Goal: Task Accomplishment & Management: Complete application form

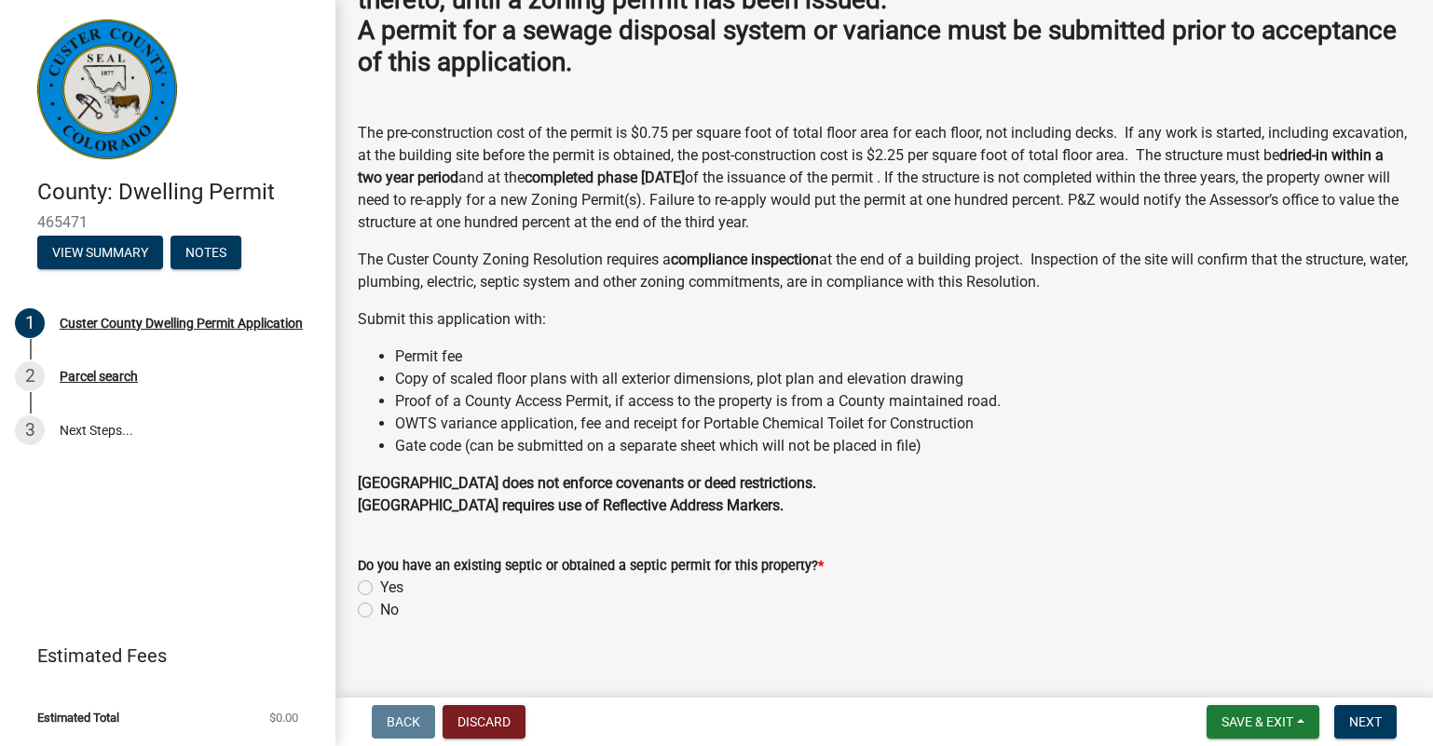
scroll to position [172, 0]
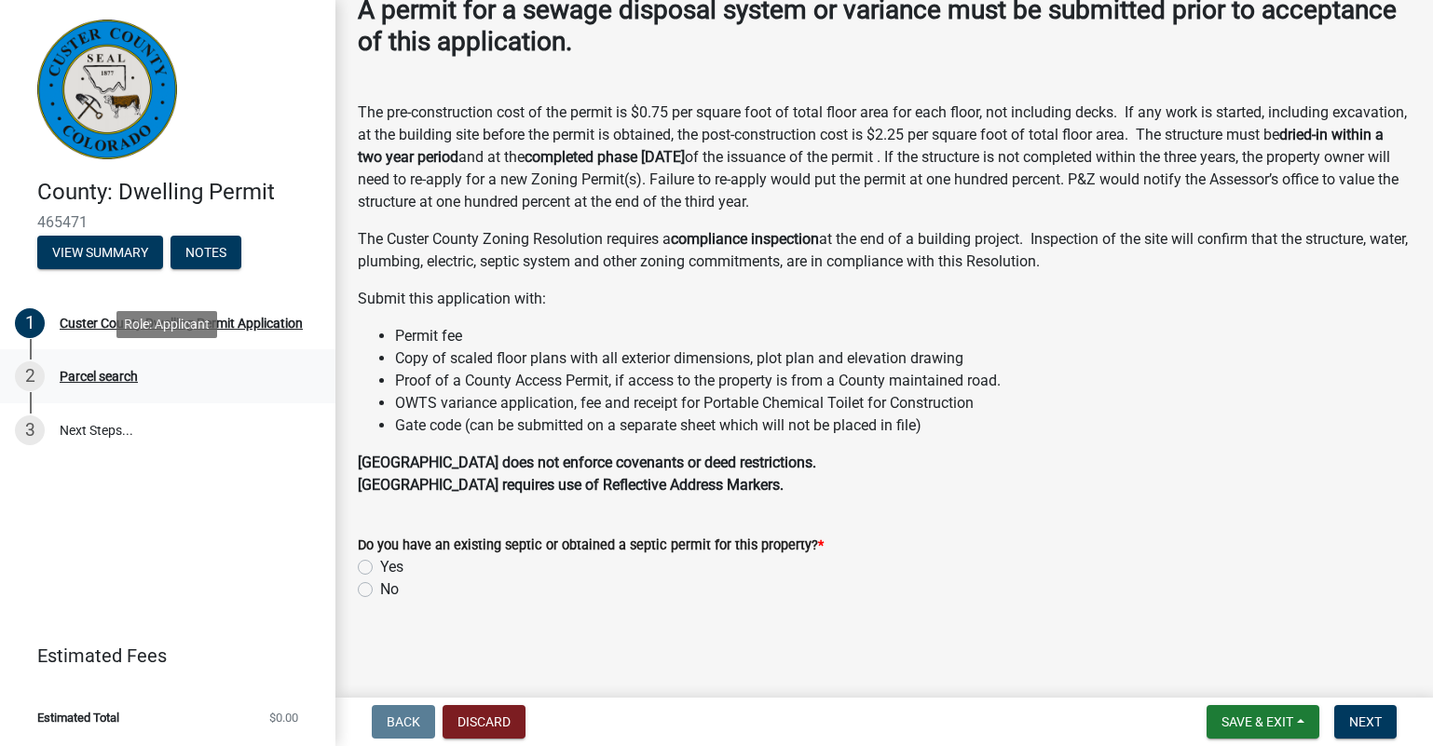
click at [81, 373] on div "Parcel search" at bounding box center [99, 376] width 78 height 13
click at [380, 565] on label "Yes" at bounding box center [391, 567] width 23 height 22
click at [380, 565] on input "Yes" at bounding box center [386, 562] width 12 height 12
radio input "true"
click at [1384, 730] on button "Next" at bounding box center [1365, 722] width 62 height 34
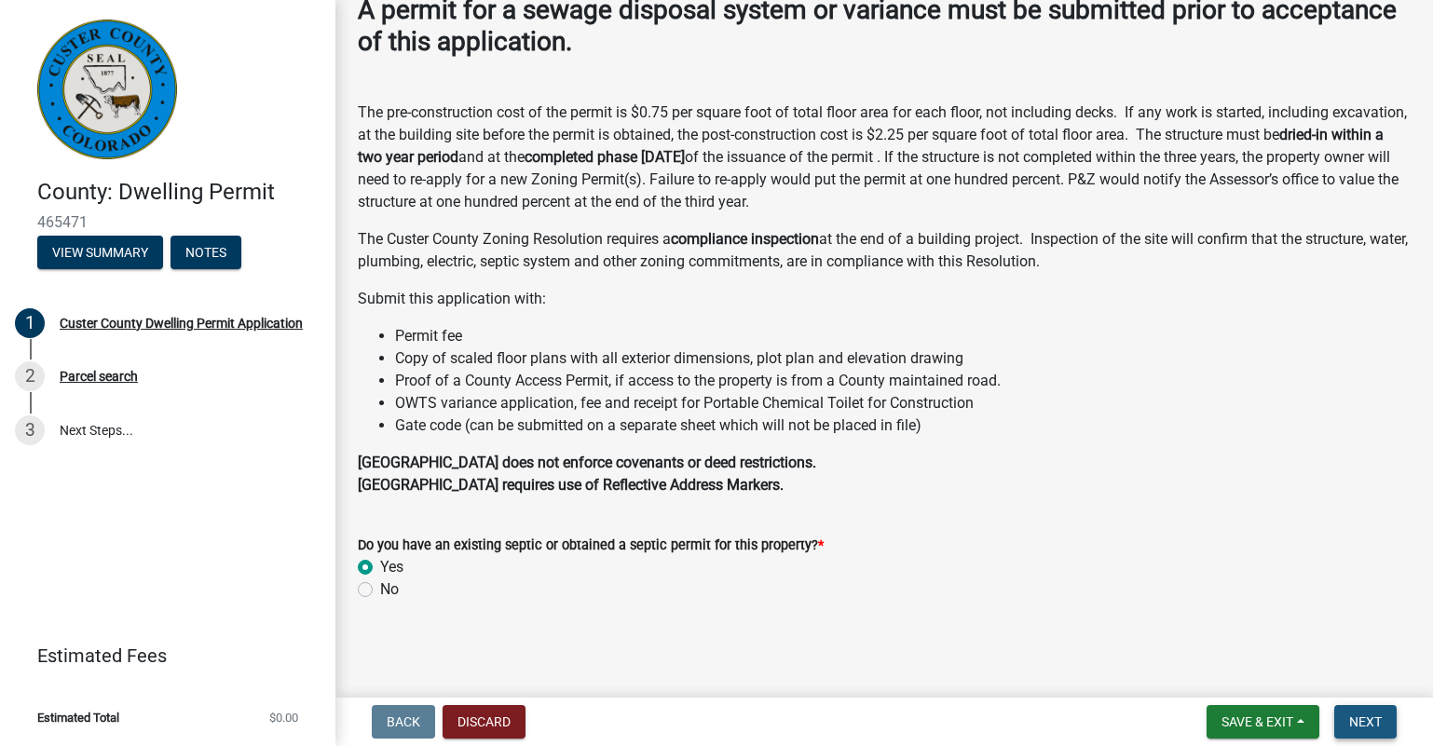
scroll to position [0, 0]
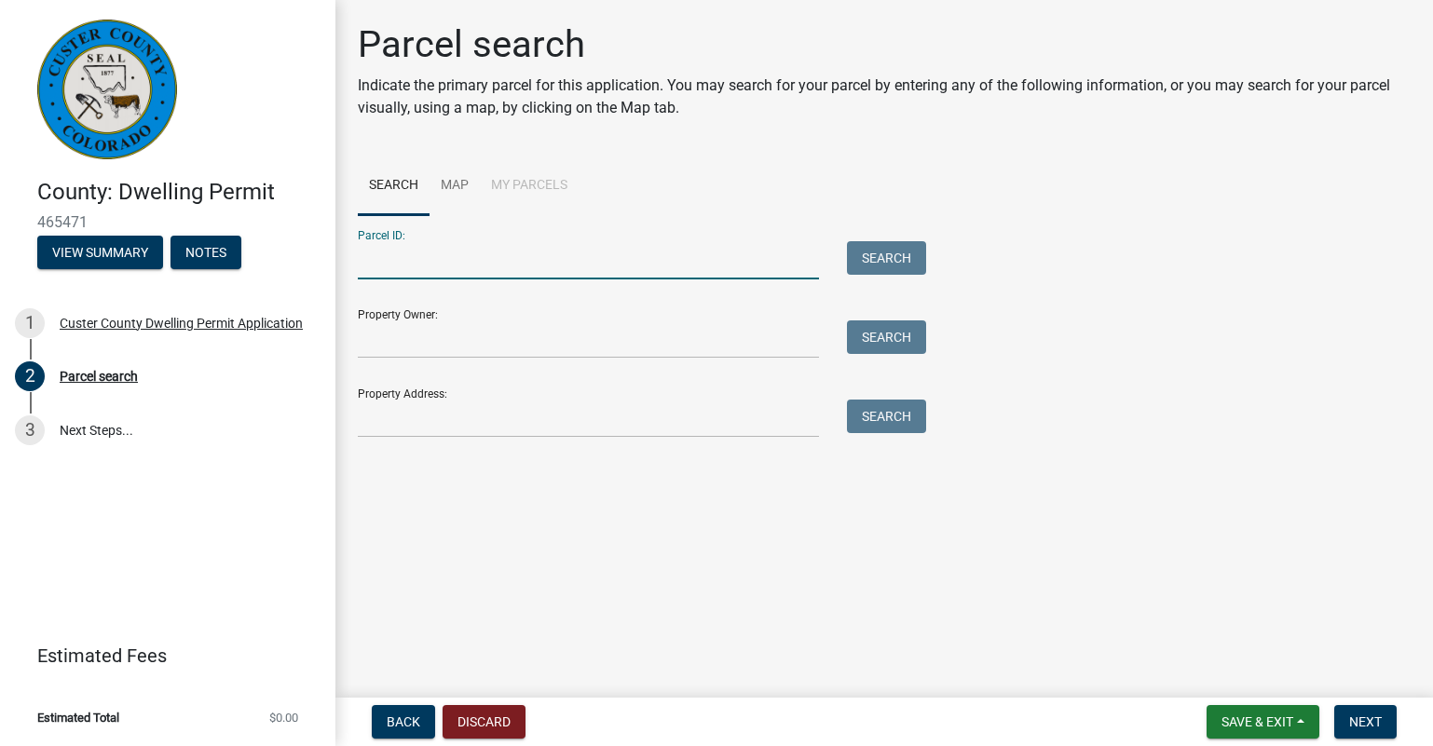
click at [378, 261] on input "Parcel ID:" at bounding box center [588, 260] width 461 height 38
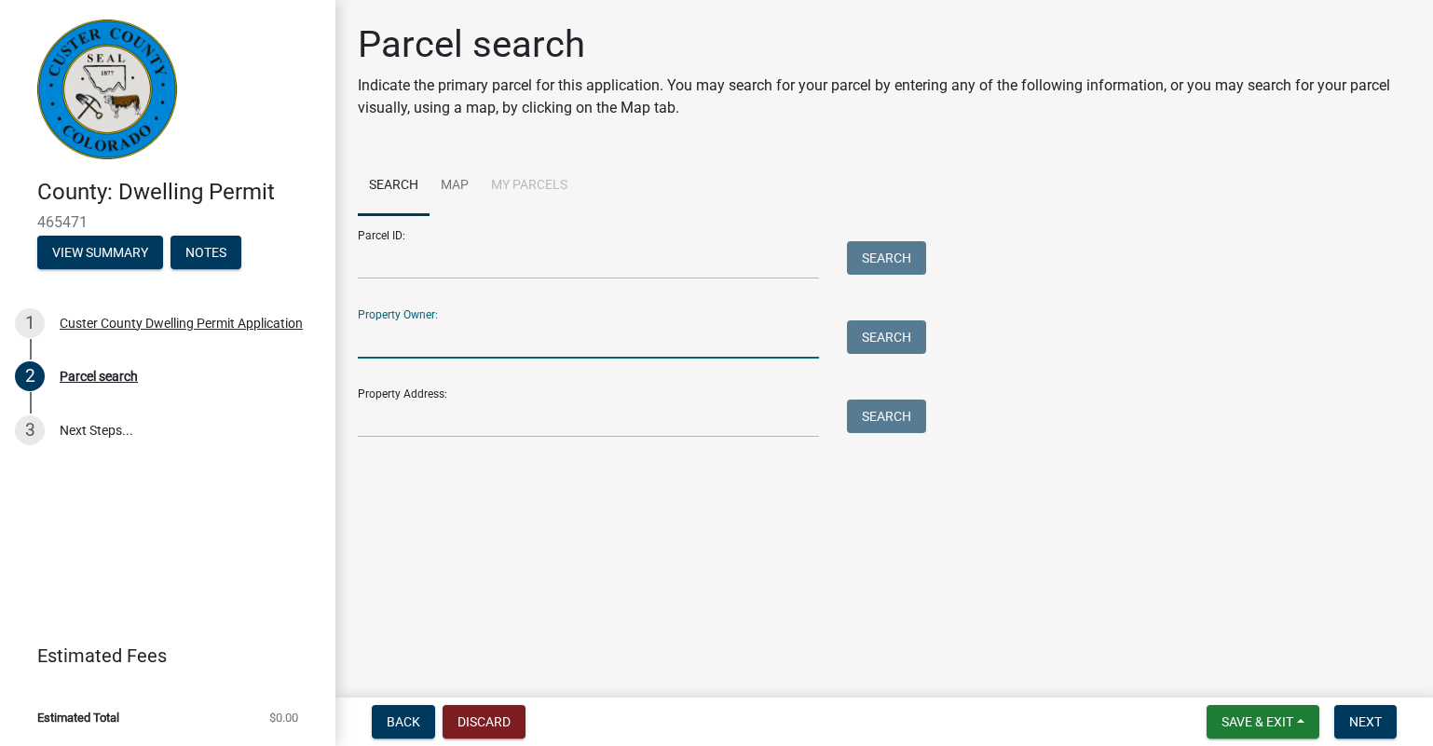
click at [408, 344] on input "Property Owner:" at bounding box center [588, 340] width 461 height 38
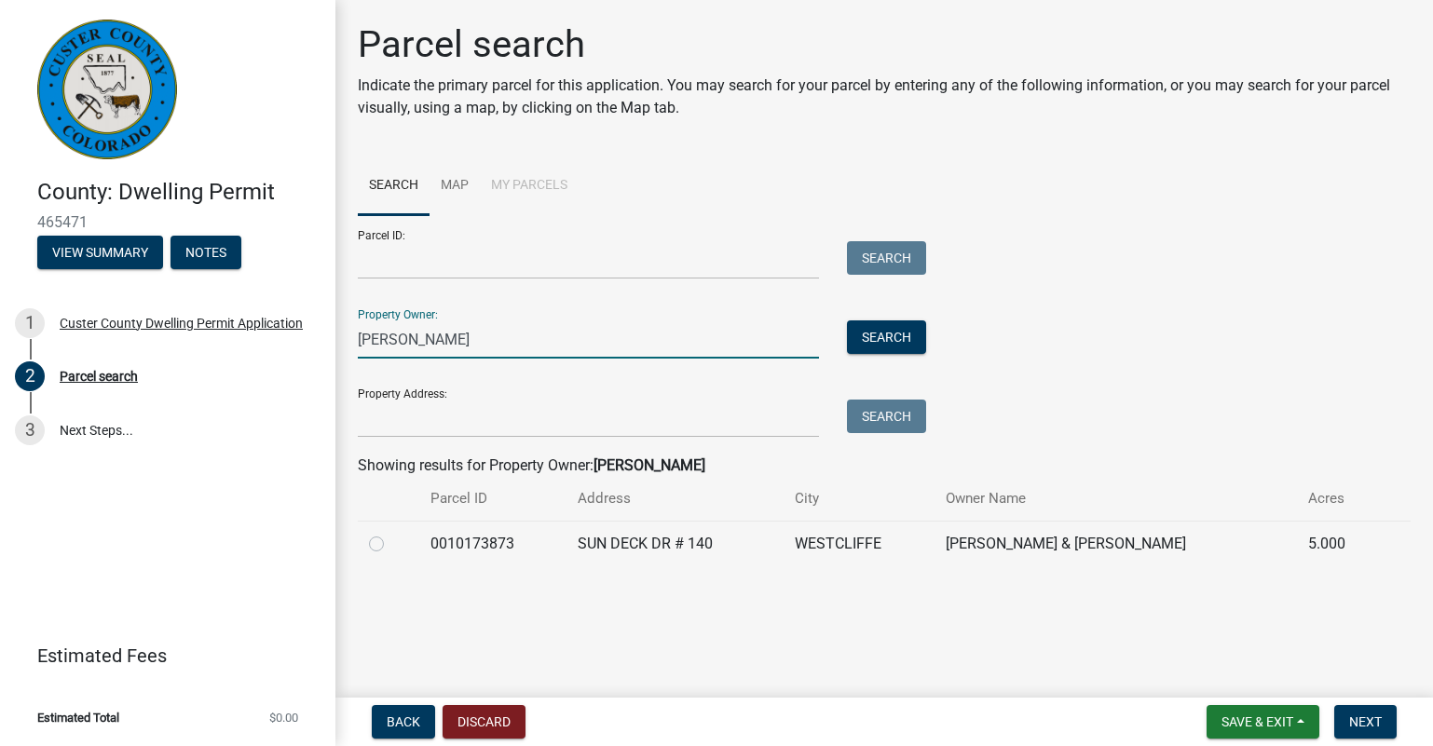
type input "dennis bruns"
click at [391, 533] on label at bounding box center [391, 533] width 0 height 0
click at [391, 541] on input "radio" at bounding box center [397, 539] width 12 height 12
radio input "true"
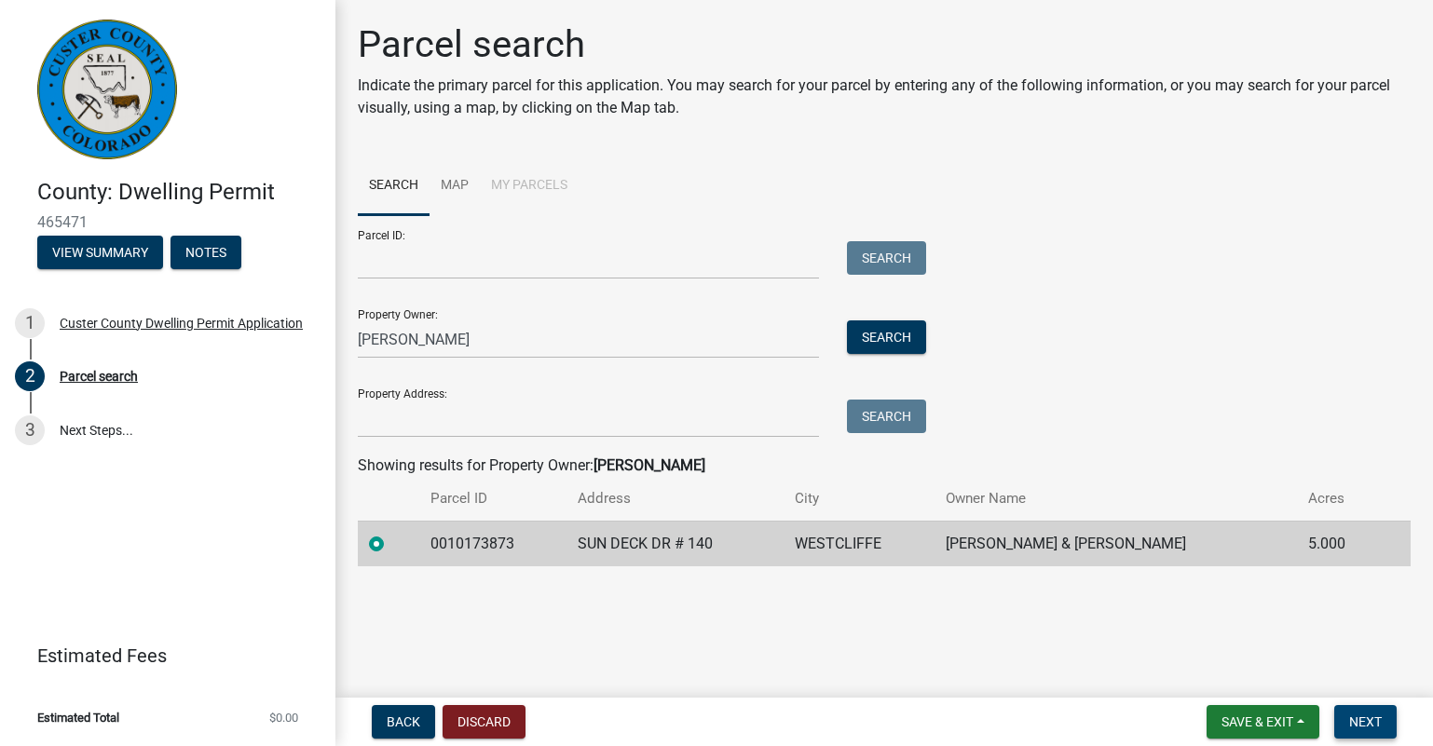
click at [1367, 722] on span "Next" at bounding box center [1365, 722] width 33 height 15
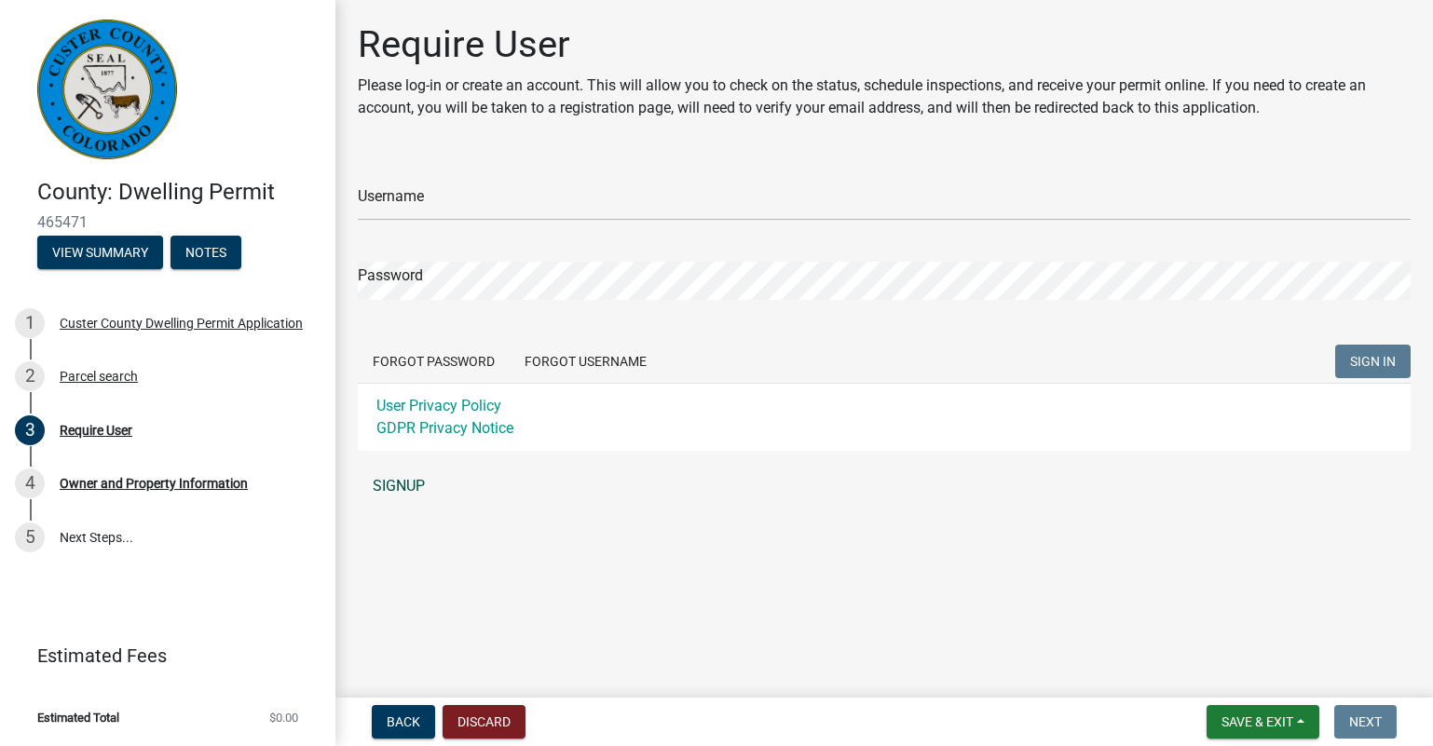
drag, startPoint x: 669, startPoint y: 553, endPoint x: 789, endPoint y: 476, distance: 142.4
click at [789, 476] on link "SIGNUP" at bounding box center [884, 486] width 1053 height 37
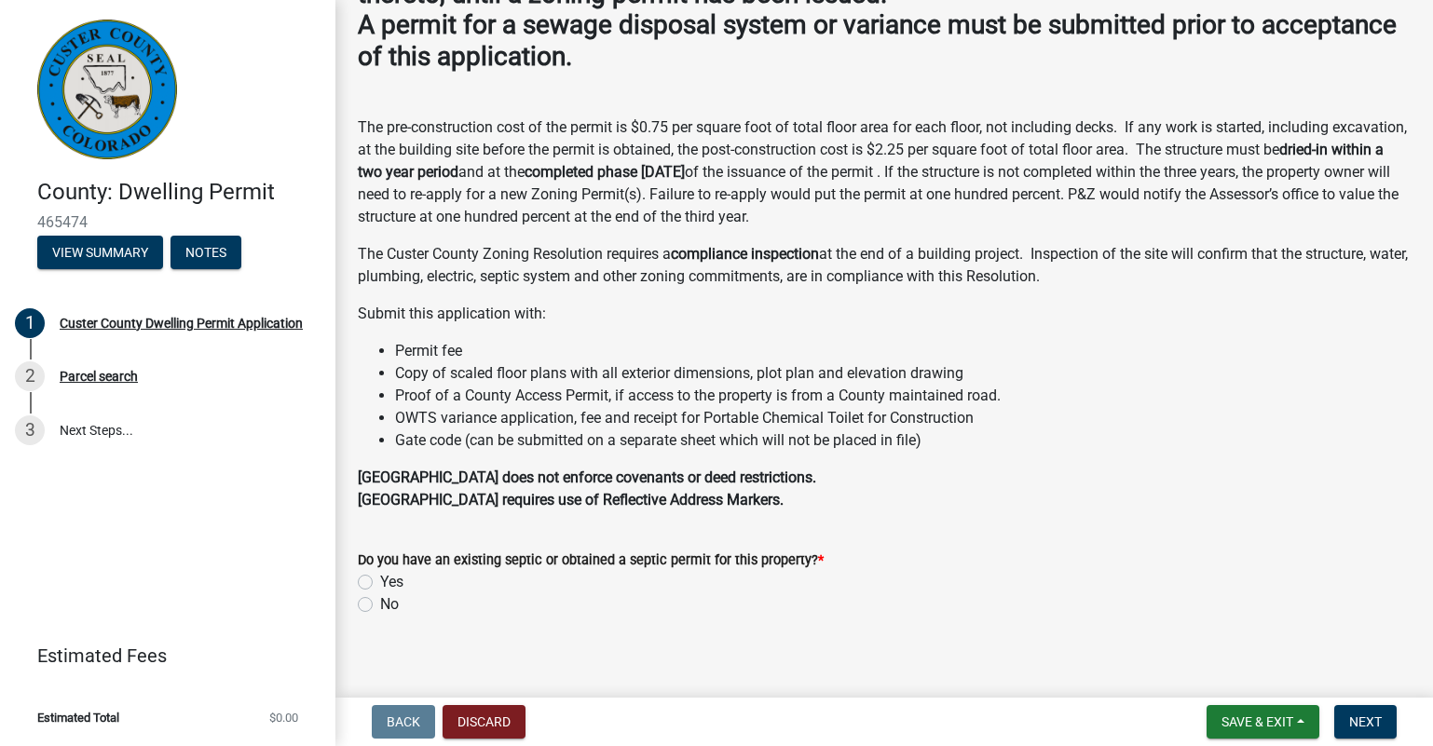
scroll to position [172, 0]
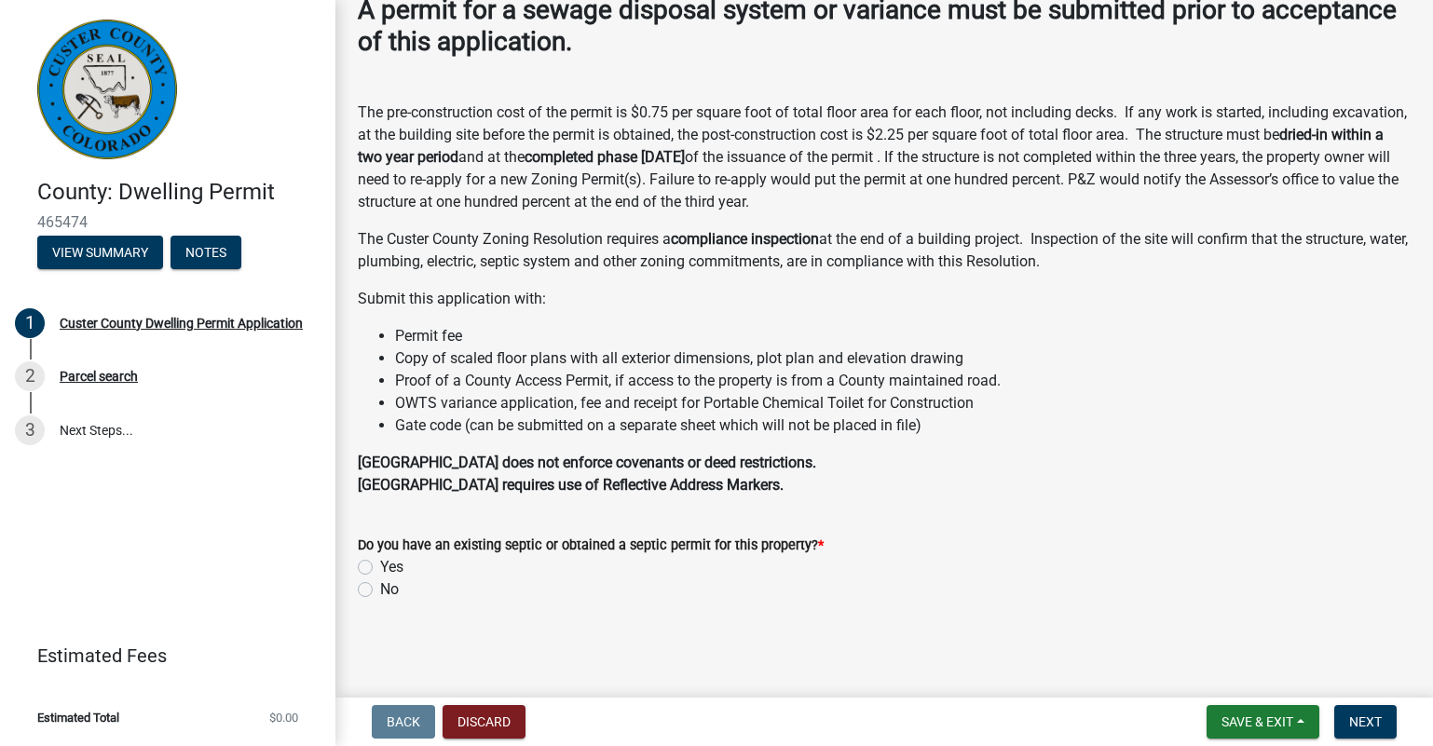
click at [380, 575] on label "Yes" at bounding box center [391, 567] width 23 height 22
click at [380, 568] on input "Yes" at bounding box center [386, 562] width 12 height 12
radio input "true"
click at [1367, 720] on span "Next" at bounding box center [1365, 722] width 33 height 15
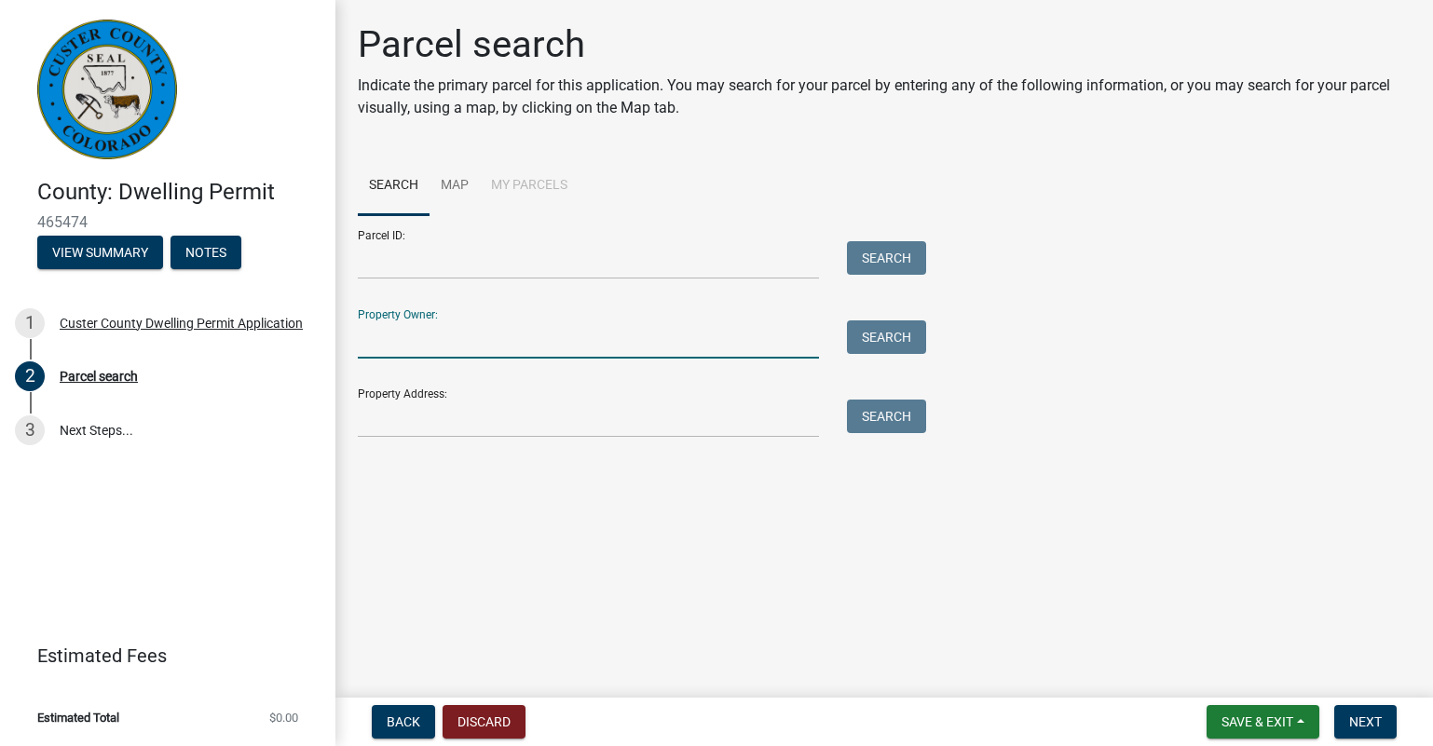
click at [388, 343] on input "Property Owner:" at bounding box center [588, 340] width 461 height 38
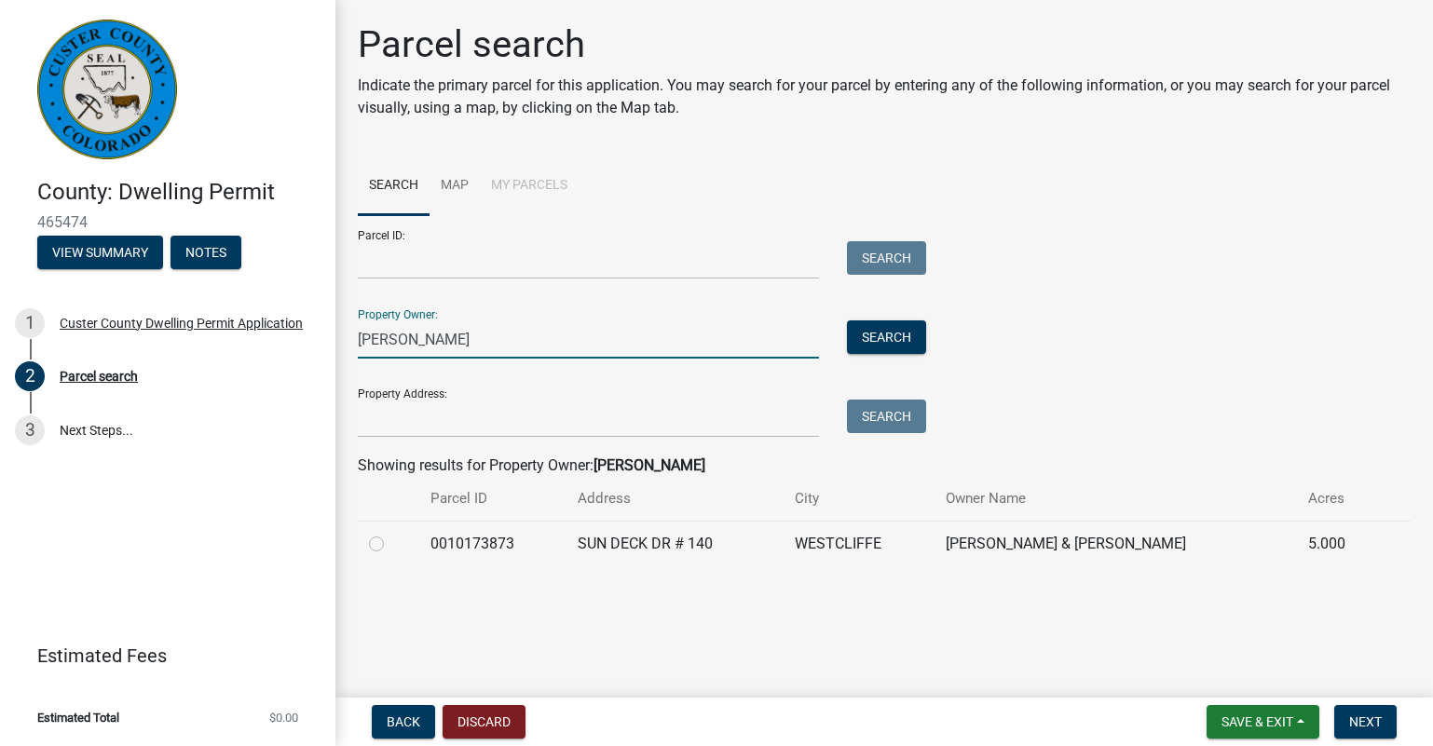
type input "dennis bruns"
click at [391, 533] on label at bounding box center [391, 533] width 0 height 0
click at [391, 544] on input "radio" at bounding box center [397, 539] width 12 height 12
radio input "true"
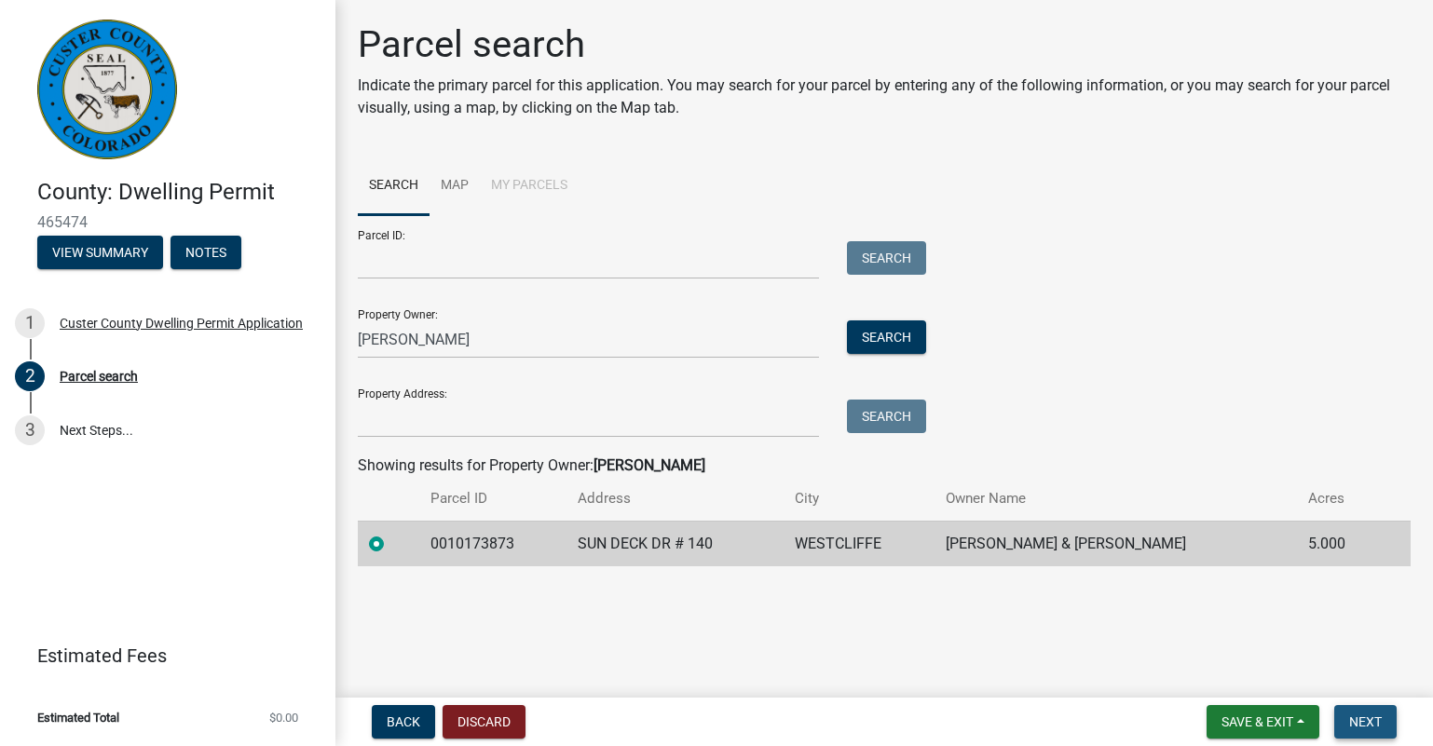
click at [1380, 728] on span "Next" at bounding box center [1365, 722] width 33 height 15
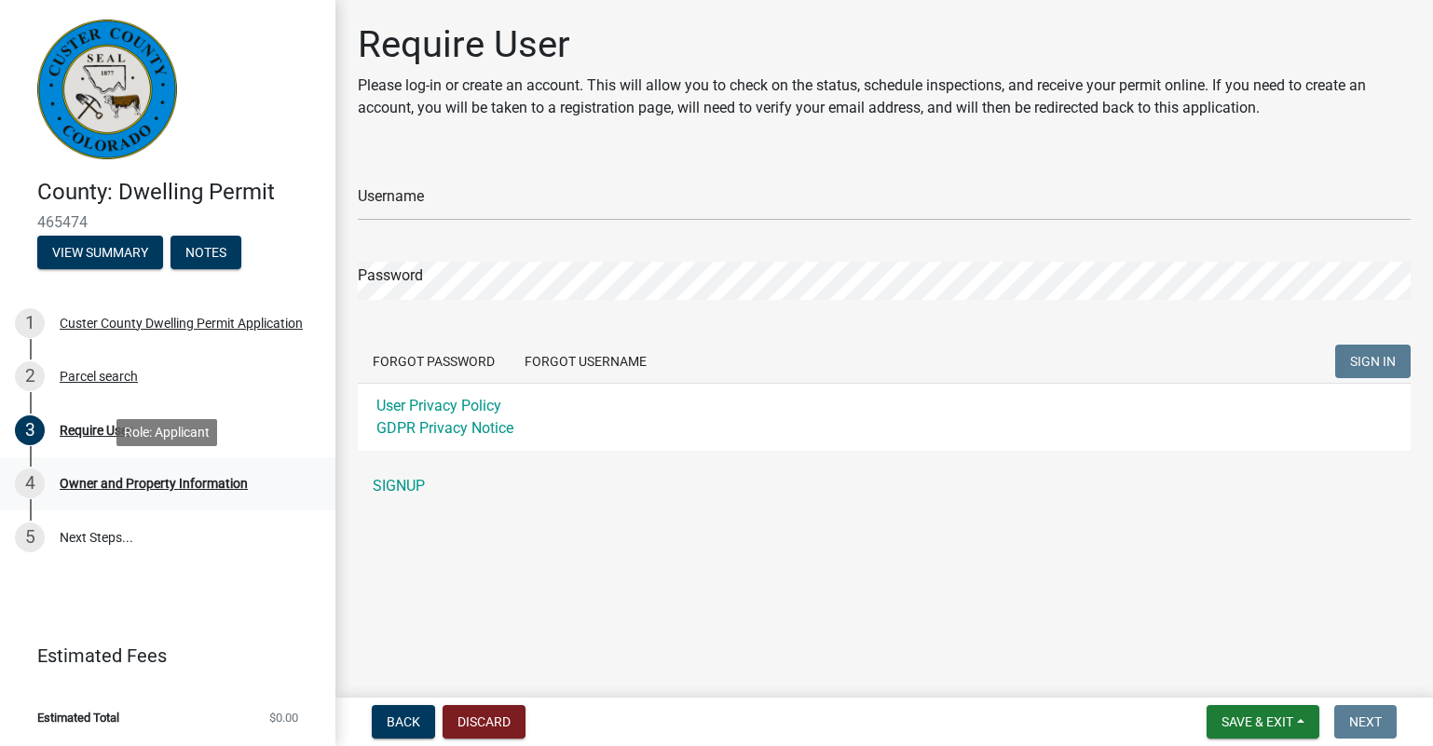
click at [76, 484] on div "Owner and Property Information" at bounding box center [154, 483] width 188 height 13
